Goal: Task Accomplishment & Management: Complete application form

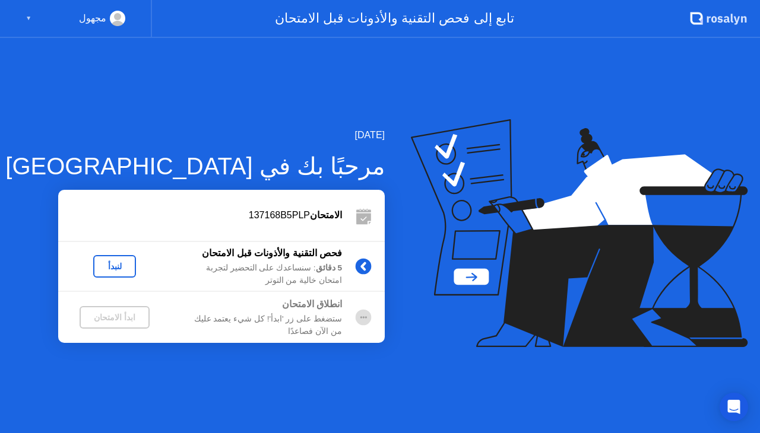
click at [112, 263] on div "لنبدأ" at bounding box center [114, 266] width 33 height 9
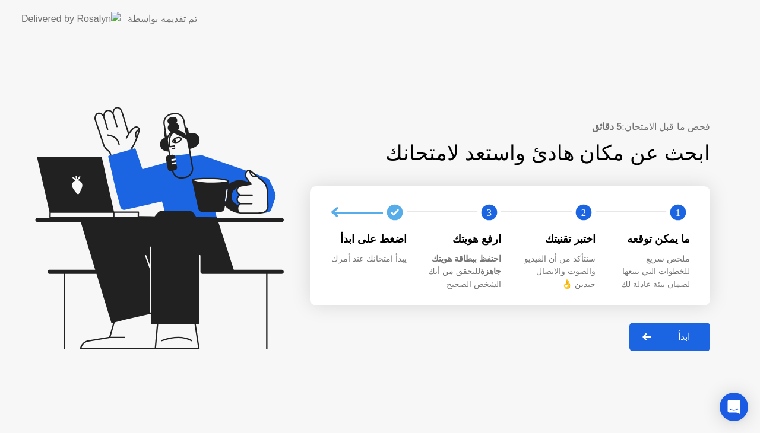
click at [682, 332] on div "ابدأ" at bounding box center [683, 336] width 45 height 11
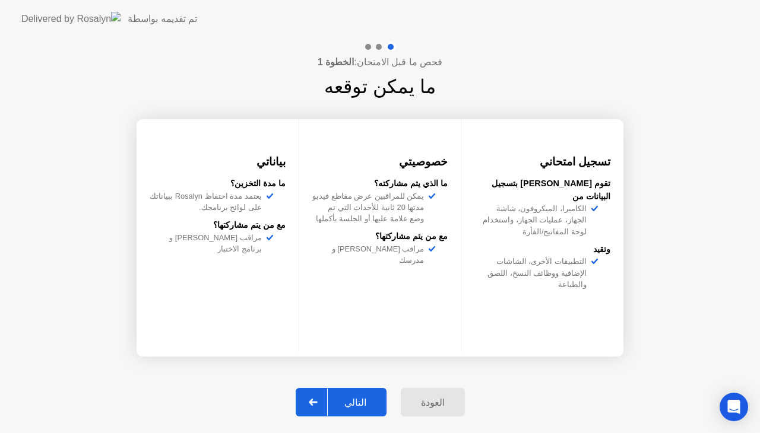
click at [682, 332] on div "فحص ما قبل الامتحان: الخطوة 1 ما يمكن توقعه تسجيل امتحاني تقوم [PERSON_NAME] بت…" at bounding box center [380, 235] width 760 height 395
click at [317, 405] on icon at bounding box center [313, 402] width 9 height 7
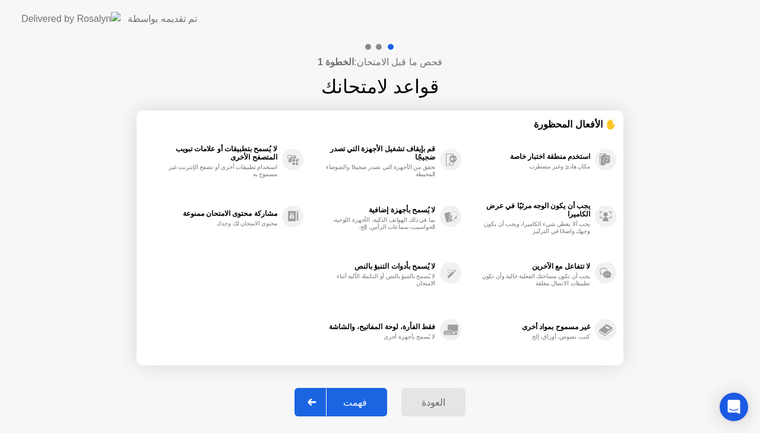
click at [316, 405] on icon at bounding box center [311, 402] width 9 height 7
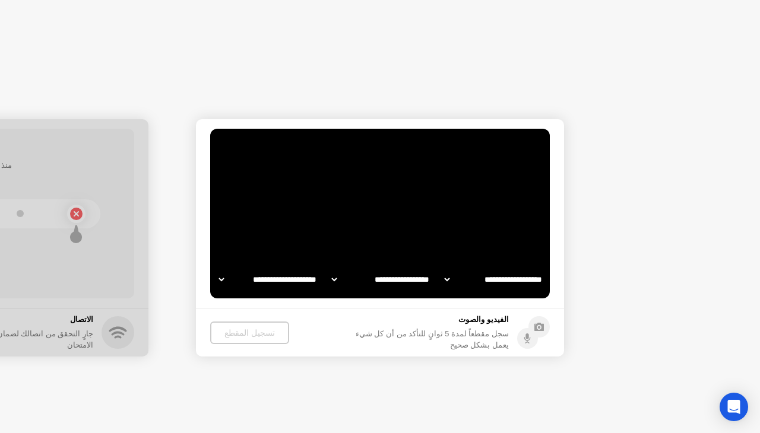
select select "**********"
select select "*******"
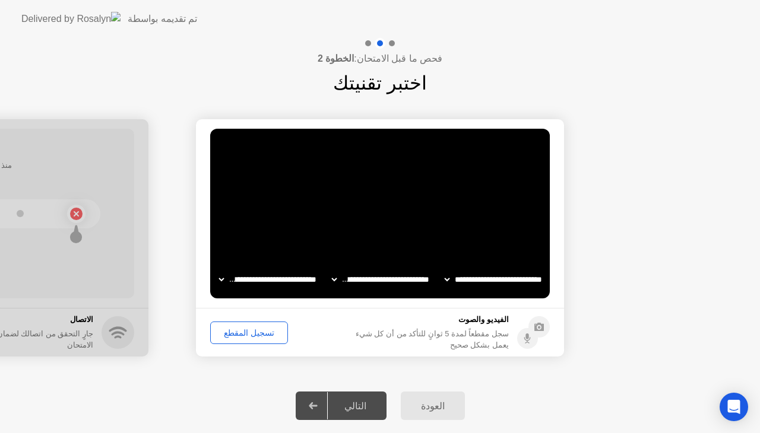
click at [317, 405] on icon at bounding box center [313, 405] width 8 height 7
click at [29, 21] on img at bounding box center [70, 19] width 99 height 14
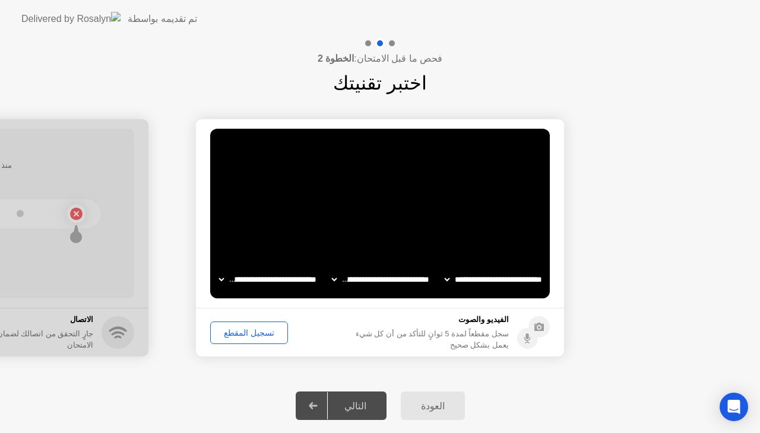
drag, startPoint x: 29, startPoint y: 21, endPoint x: 53, endPoint y: 21, distance: 24.3
click at [53, 21] on img at bounding box center [70, 19] width 99 height 14
click at [88, 14] on div "تم تقديمه بواسطة" at bounding box center [109, 19] width 176 height 38
click at [407, 236] on video at bounding box center [379, 214] width 339 height 170
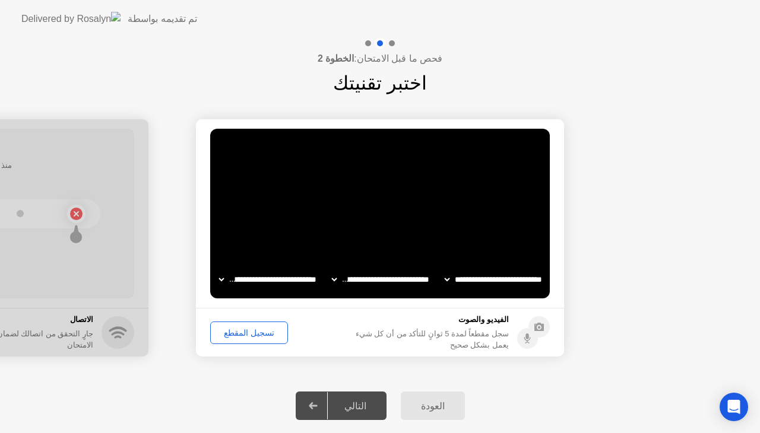
click at [317, 406] on icon at bounding box center [313, 405] width 8 height 7
click at [250, 328] on div "تسجيل المقطع" at bounding box center [248, 332] width 69 height 9
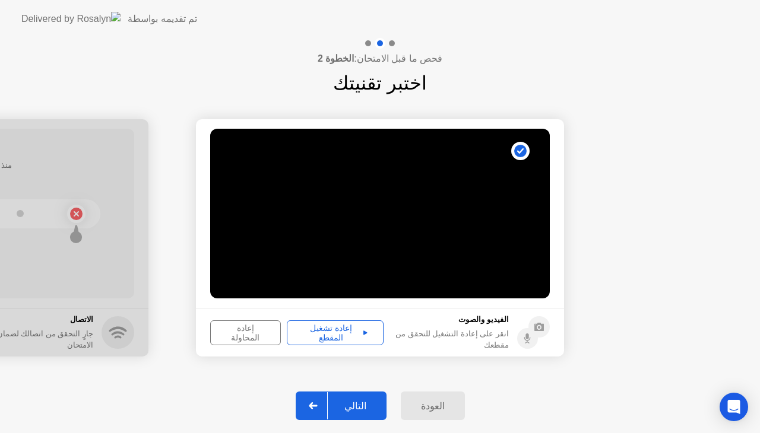
click at [339, 334] on div "إعادة تشغيل المقطع" at bounding box center [335, 332] width 88 height 19
click at [356, 402] on div "التالي" at bounding box center [355, 406] width 55 height 11
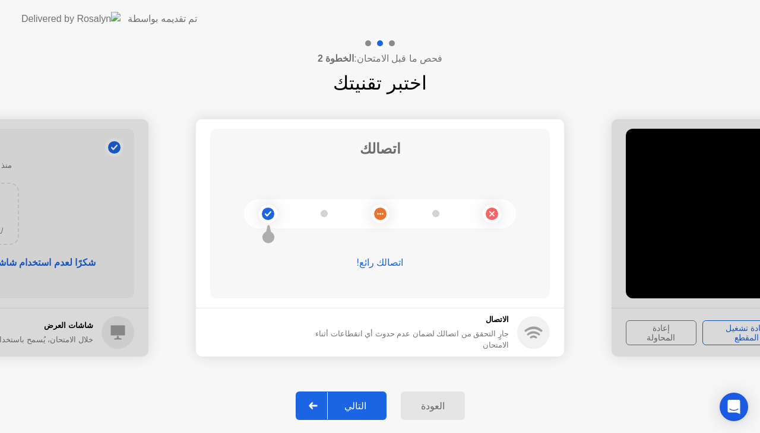
click at [363, 407] on div "التالي" at bounding box center [355, 406] width 55 height 11
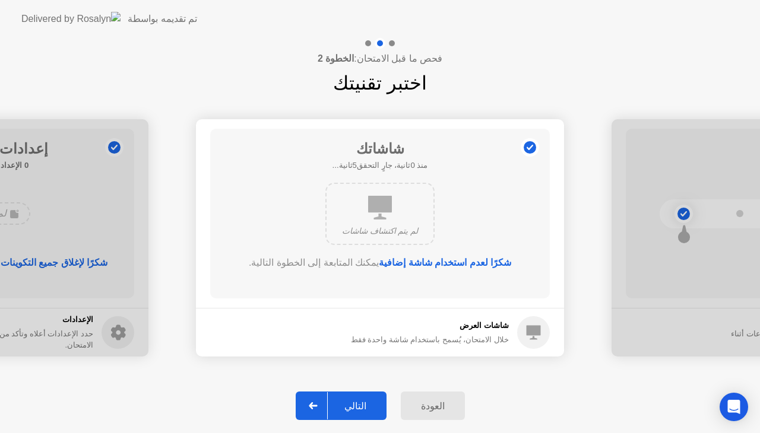
click at [363, 407] on div "التالي" at bounding box center [355, 406] width 55 height 11
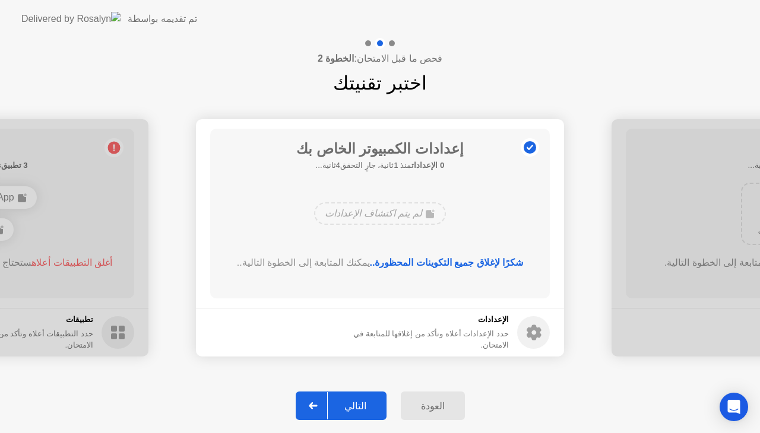
click at [363, 407] on div "التالي" at bounding box center [355, 406] width 55 height 11
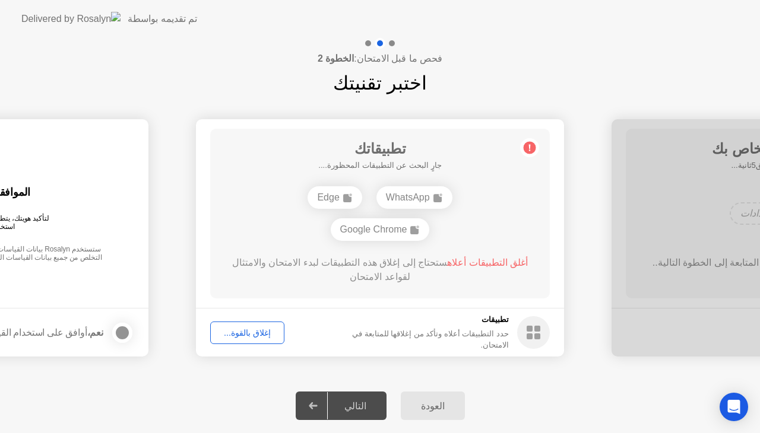
click at [255, 336] on div "إغلاق بالقوة..." at bounding box center [247, 332] width 66 height 9
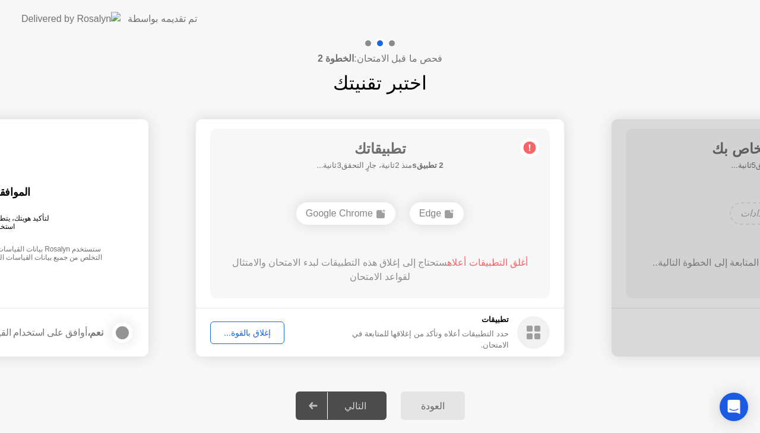
click at [246, 334] on div "إغلاق بالقوة..." at bounding box center [247, 332] width 66 height 9
drag, startPoint x: 407, startPoint y: 281, endPoint x: 247, endPoint y: 338, distance: 169.3
click at [247, 338] on app-apps "تطبيقاتك جارٍ البحث عن التطبيقات المحظورة.... Edge Google Chrome أغلق التطبيقات…" at bounding box center [380, 237] width 368 height 237
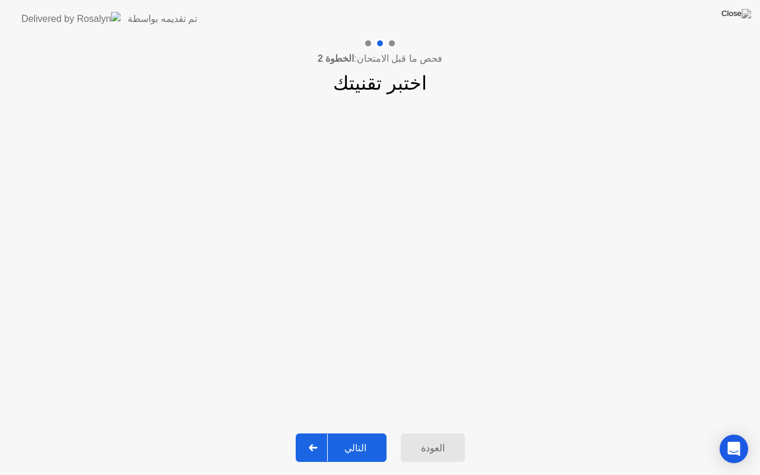
click at [249, 347] on app-slider "**********" at bounding box center [380, 259] width 760 height 266
click at [316, 433] on div at bounding box center [313, 447] width 28 height 27
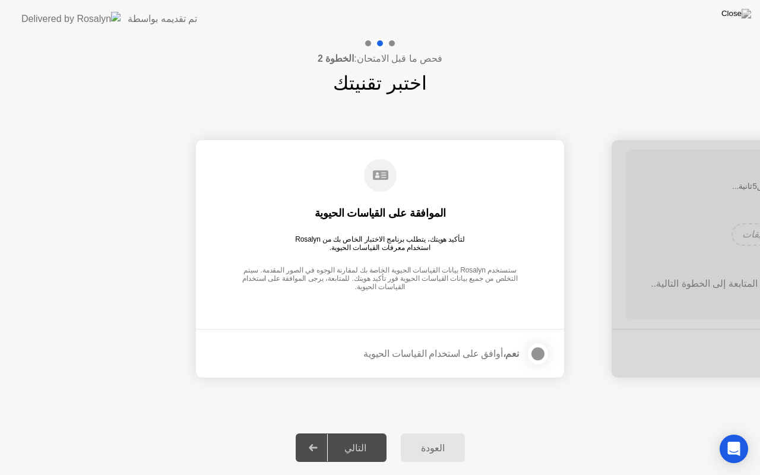
click at [316, 433] on div at bounding box center [313, 447] width 28 height 27
click at [535, 356] on div at bounding box center [538, 354] width 14 height 14
click at [356, 433] on div "التالي" at bounding box center [355, 447] width 55 height 11
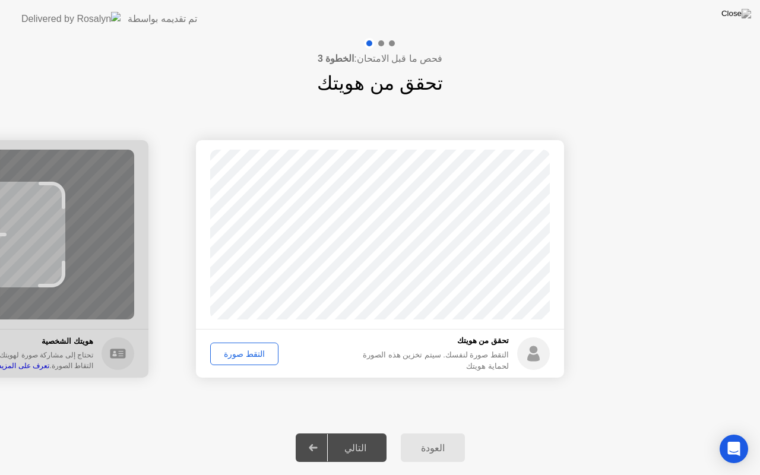
click at [240, 355] on div "التقط صورة" at bounding box center [244, 353] width 60 height 9
click at [343, 433] on div "التالي" at bounding box center [355, 447] width 55 height 11
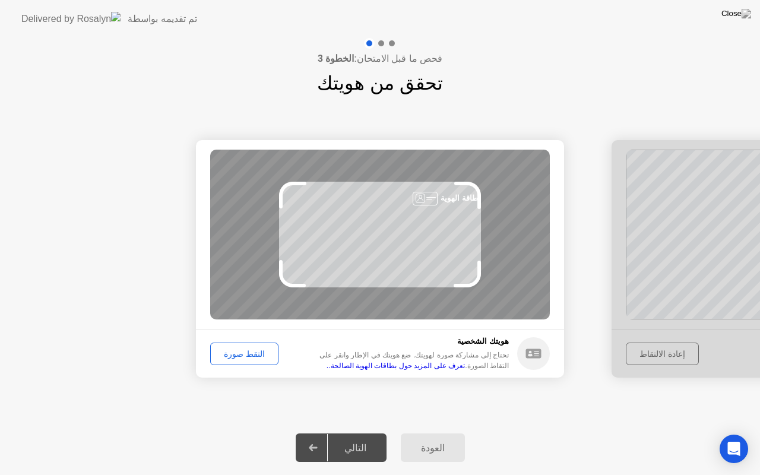
click at [227, 344] on button "التقط صورة" at bounding box center [244, 353] width 68 height 23
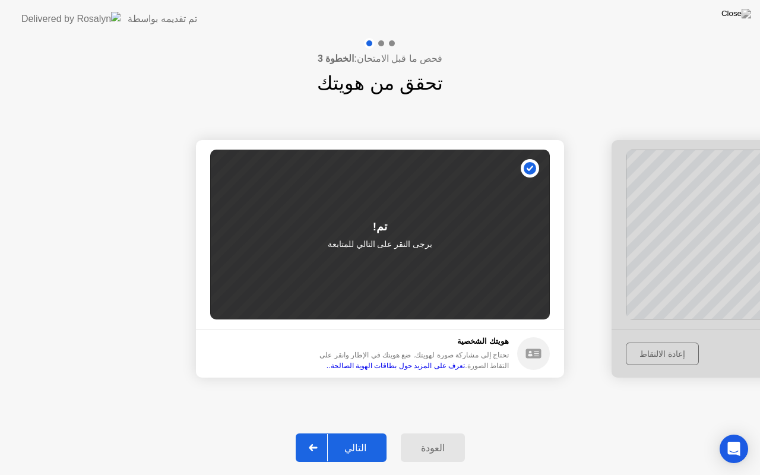
click at [362, 433] on div "التالي" at bounding box center [355, 447] width 55 height 11
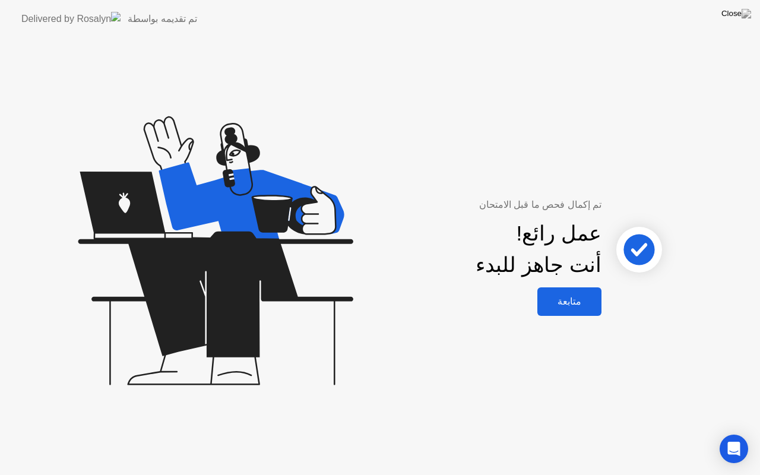
click at [573, 300] on div "متابعة" at bounding box center [569, 301] width 57 height 11
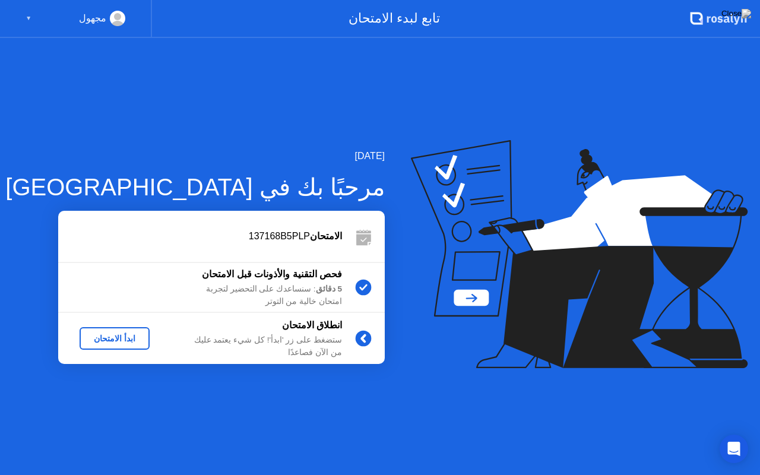
click at [126, 339] on div "ابدأ الامتحان" at bounding box center [114, 338] width 61 height 9
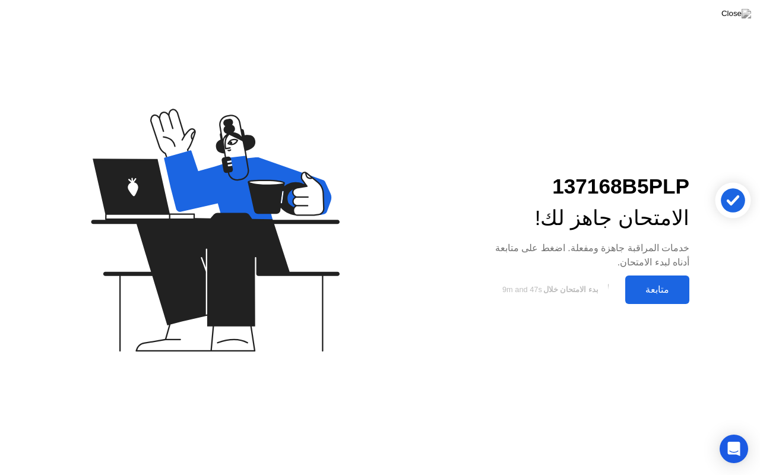
click at [649, 290] on div "متابعة" at bounding box center [656, 289] width 57 height 11
